Goal: Register for event/course

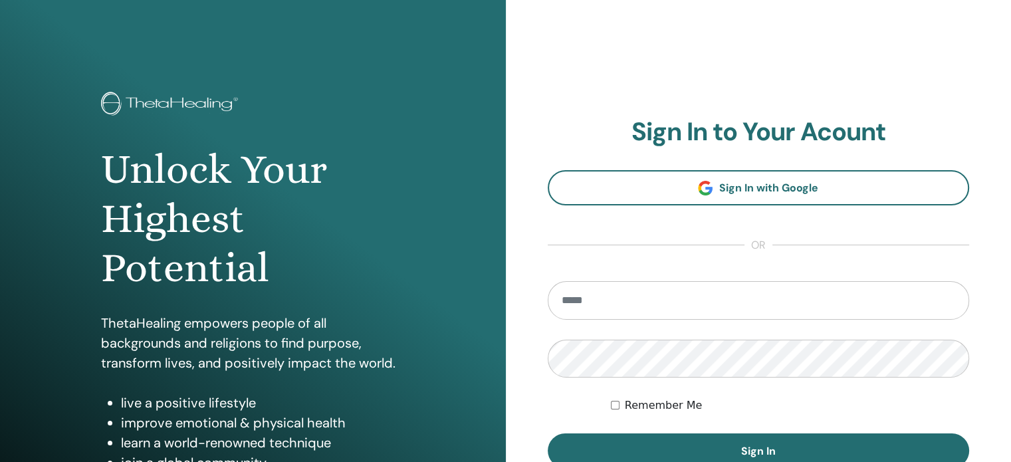
click at [714, 295] on input "email" at bounding box center [759, 300] width 422 height 39
type input "**********"
click at [548, 433] on button "Sign In" at bounding box center [759, 450] width 422 height 35
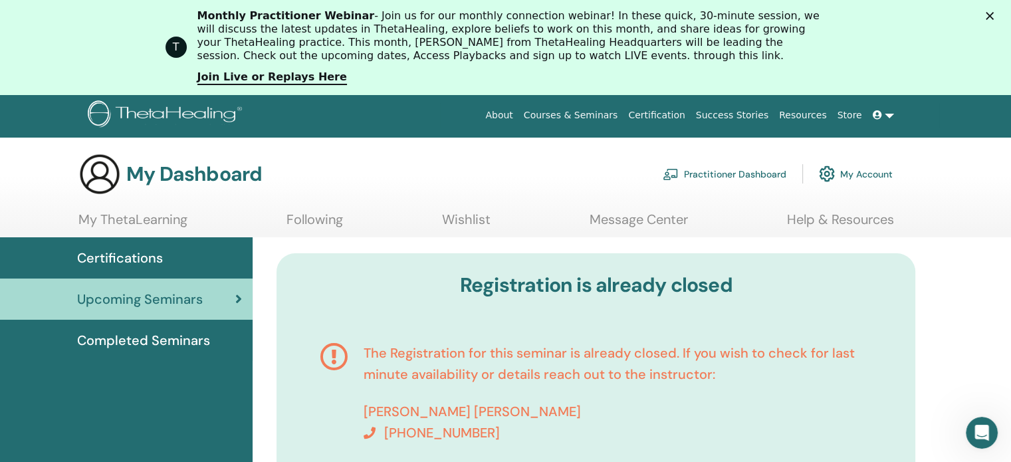
click at [574, 117] on link "Courses & Seminars" at bounding box center [570, 115] width 105 height 25
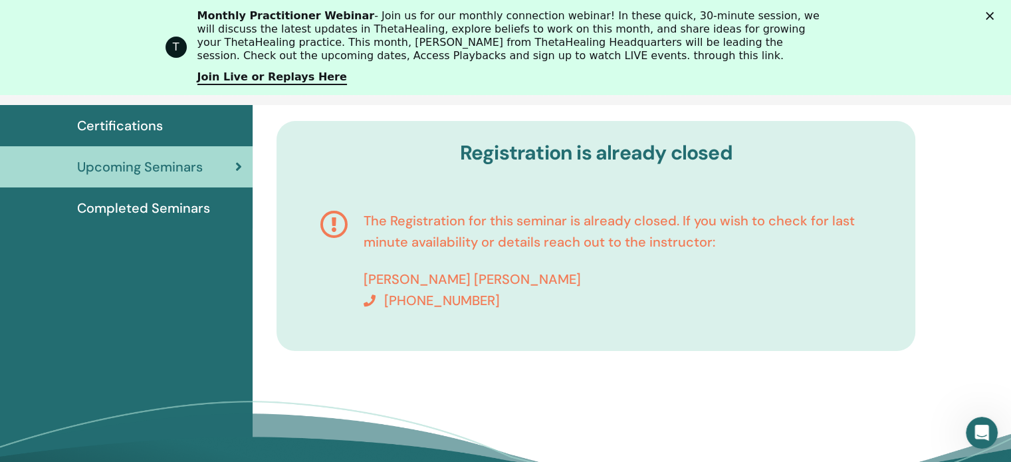
scroll to position [165, 0]
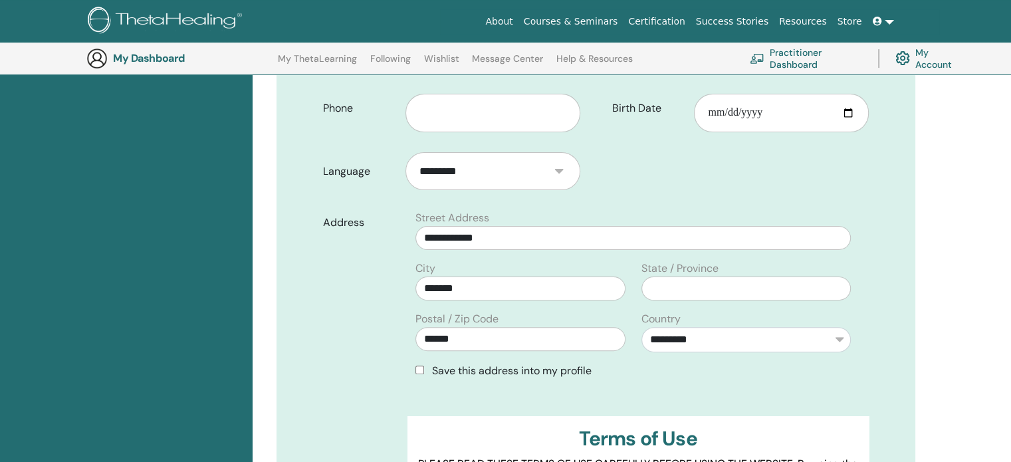
scroll to position [203, 0]
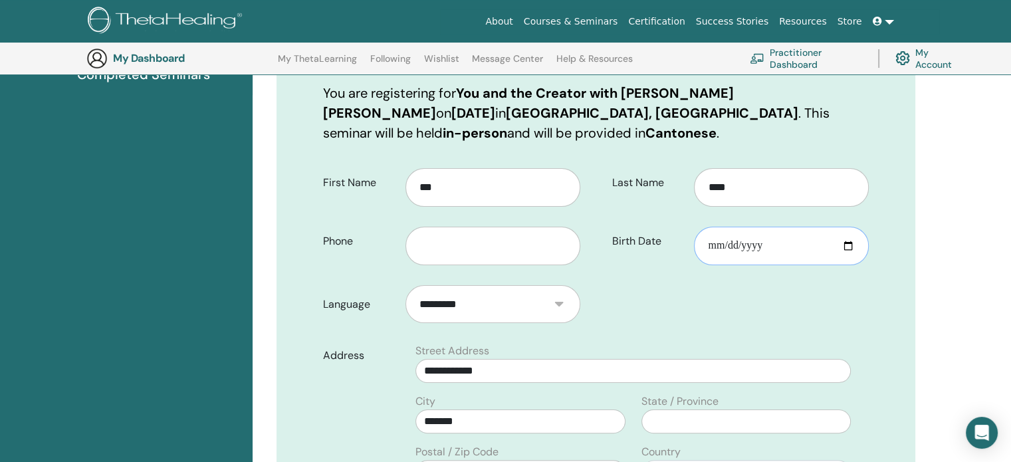
click at [811, 248] on input "Birth Date" at bounding box center [781, 246] width 175 height 39
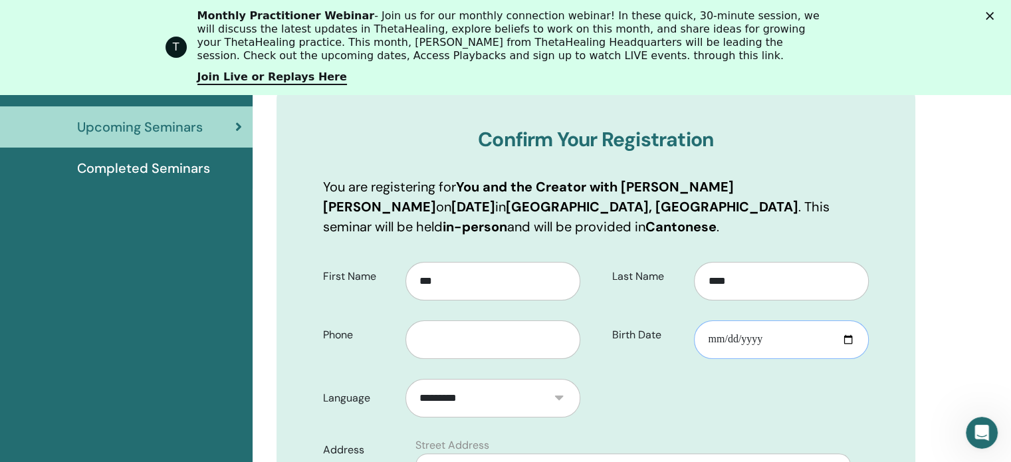
scroll to position [0, 0]
click at [840, 334] on input "Birth Date" at bounding box center [781, 339] width 175 height 39
click at [845, 337] on input "Birth Date" at bounding box center [781, 339] width 175 height 39
type input "**********"
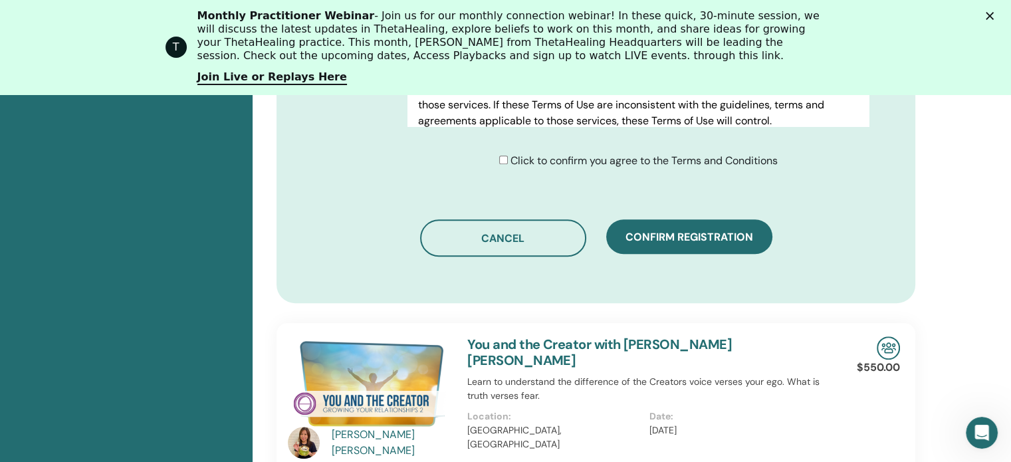
scroll to position [868, 0]
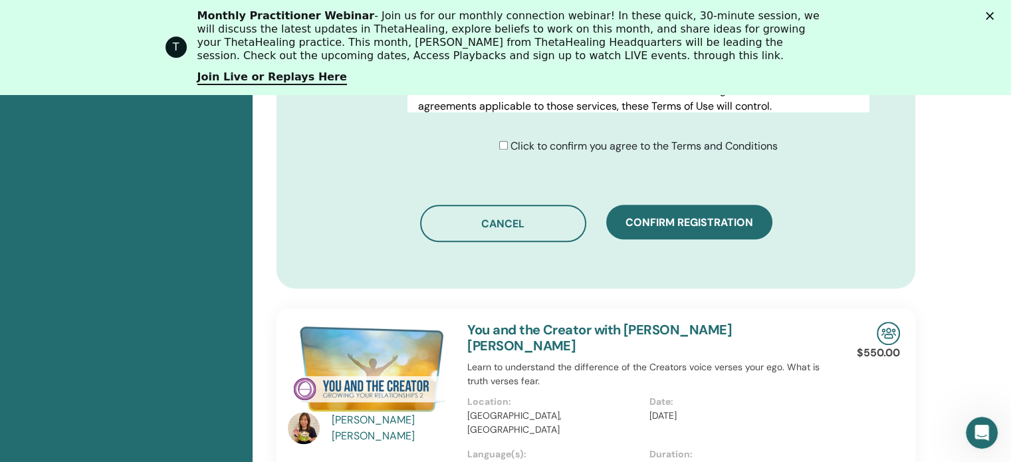
click at [494, 146] on div "Click to confirm you agree to the Terms and Conditions" at bounding box center [642, 146] width 471 height 16
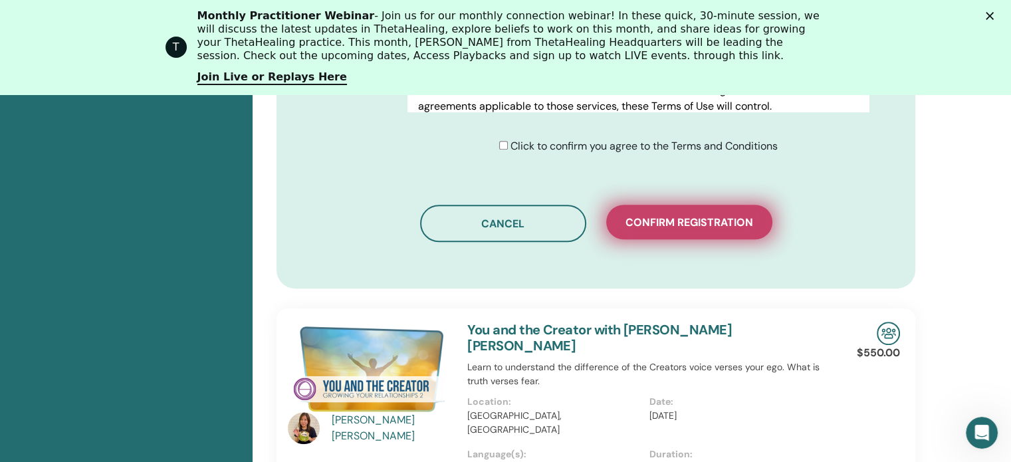
click at [686, 231] on button "Confirm registration" at bounding box center [689, 222] width 166 height 35
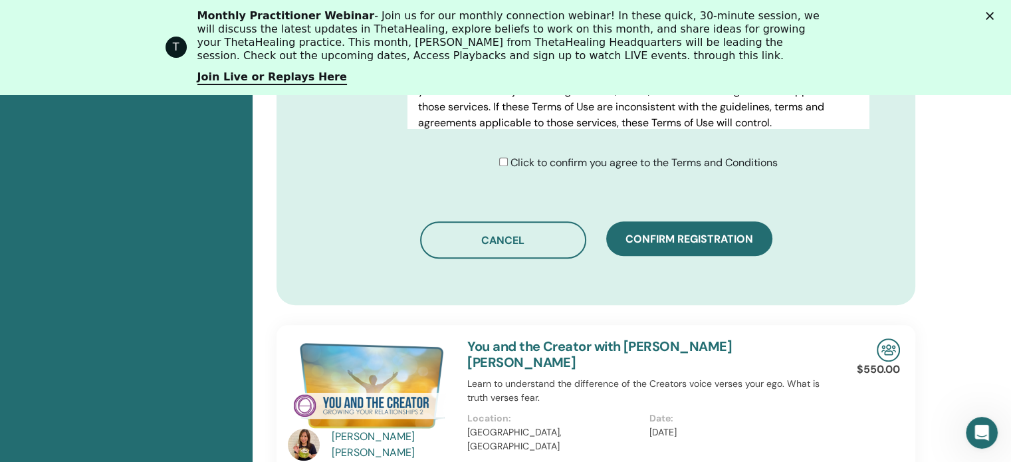
click at [405, 384] on img at bounding box center [369, 385] width 163 height 94
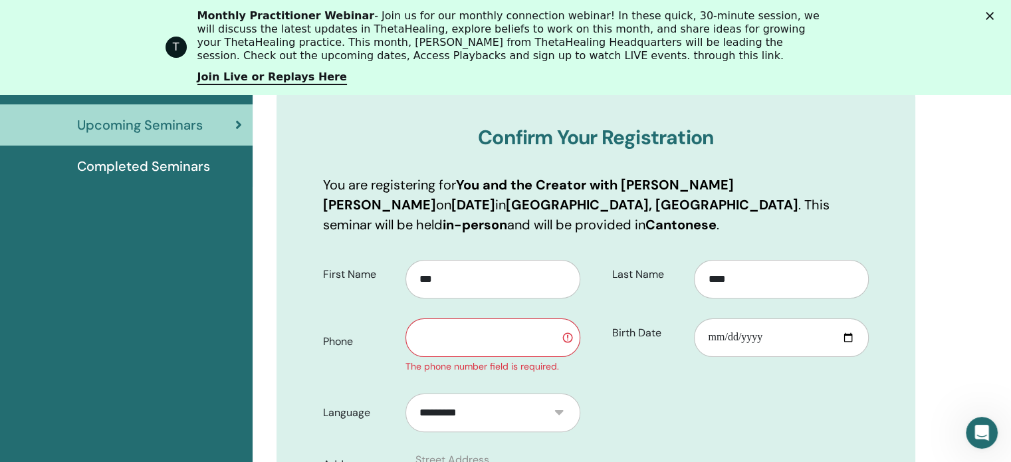
scroll to position [203, 0]
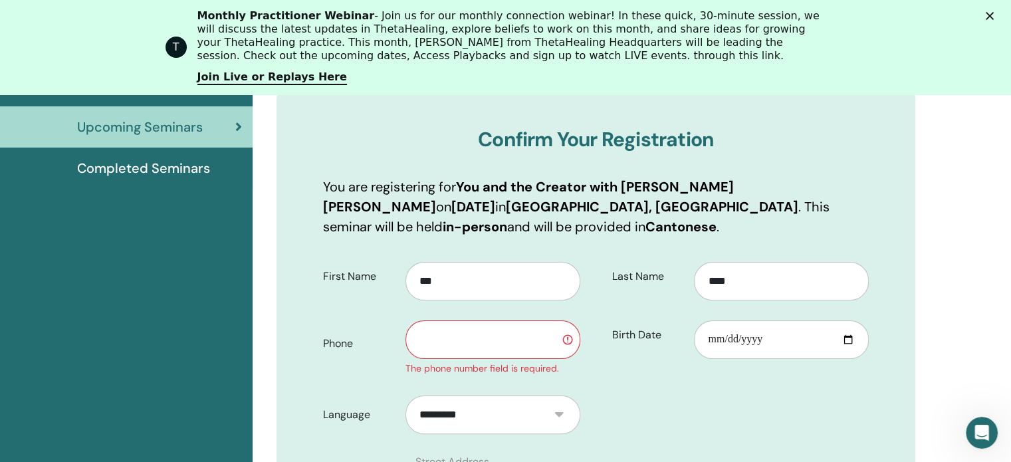
click at [486, 334] on input "text" at bounding box center [492, 339] width 175 height 39
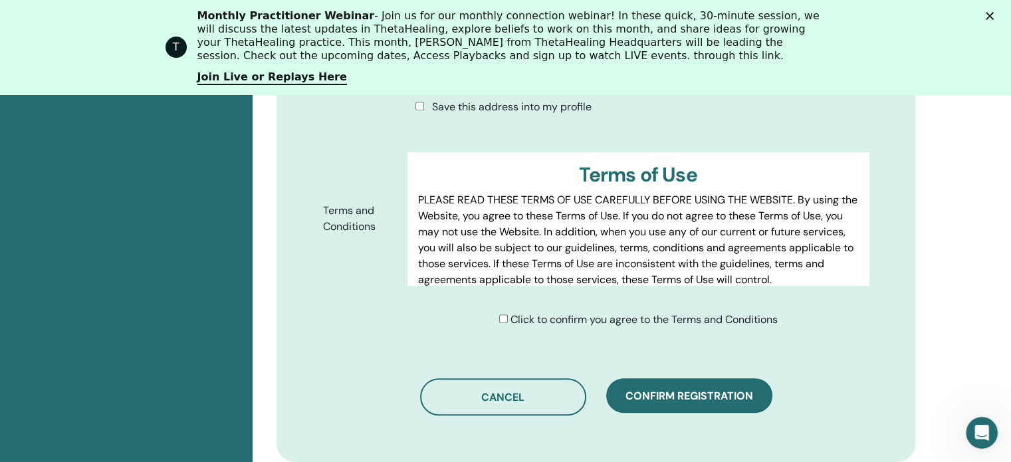
scroll to position [735, 0]
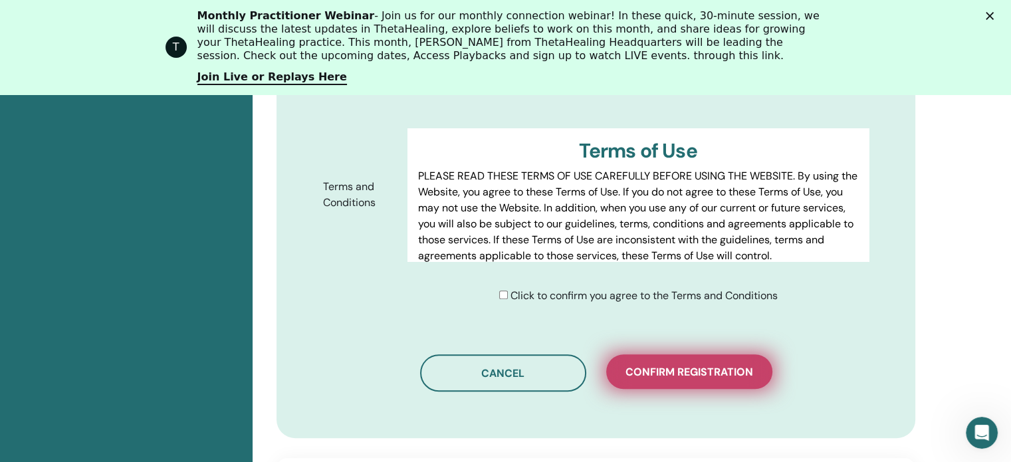
type input "********"
click at [632, 379] on button "Confirm registration" at bounding box center [689, 371] width 166 height 35
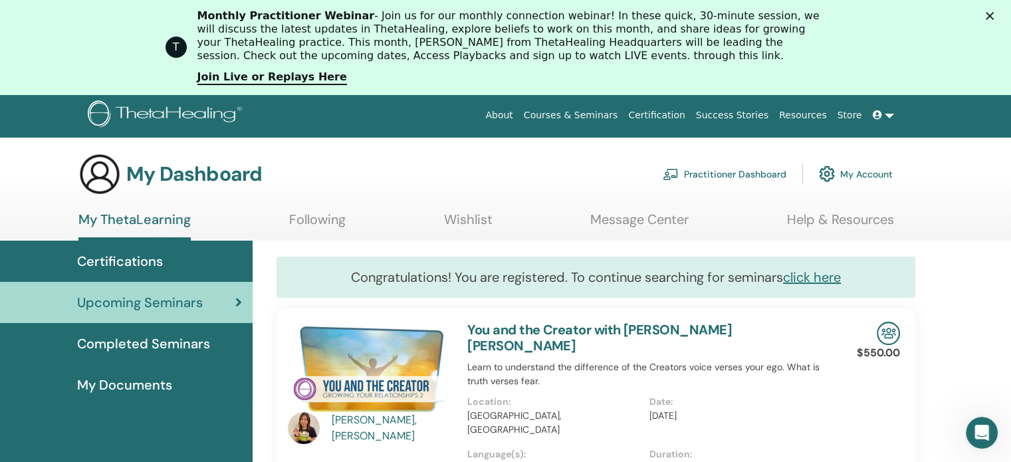
click at [577, 118] on link "Courses & Seminars" at bounding box center [570, 115] width 105 height 25
